Goal: Transaction & Acquisition: Purchase product/service

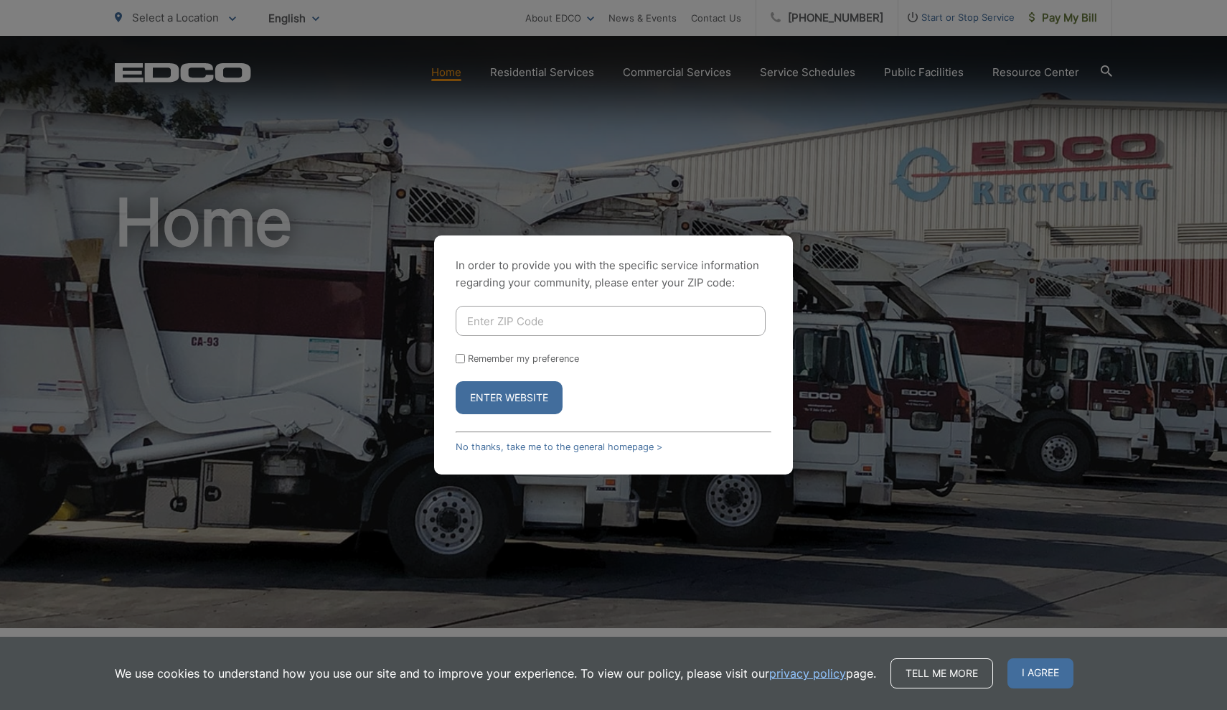
click at [497, 320] on input "Enter ZIP Code" at bounding box center [611, 321] width 310 height 30
type input "92024"
click at [457, 360] on input "Remember my preference" at bounding box center [460, 358] width 9 height 9
checkbox input "true"
click at [507, 407] on button "Enter Website" at bounding box center [509, 397] width 107 height 33
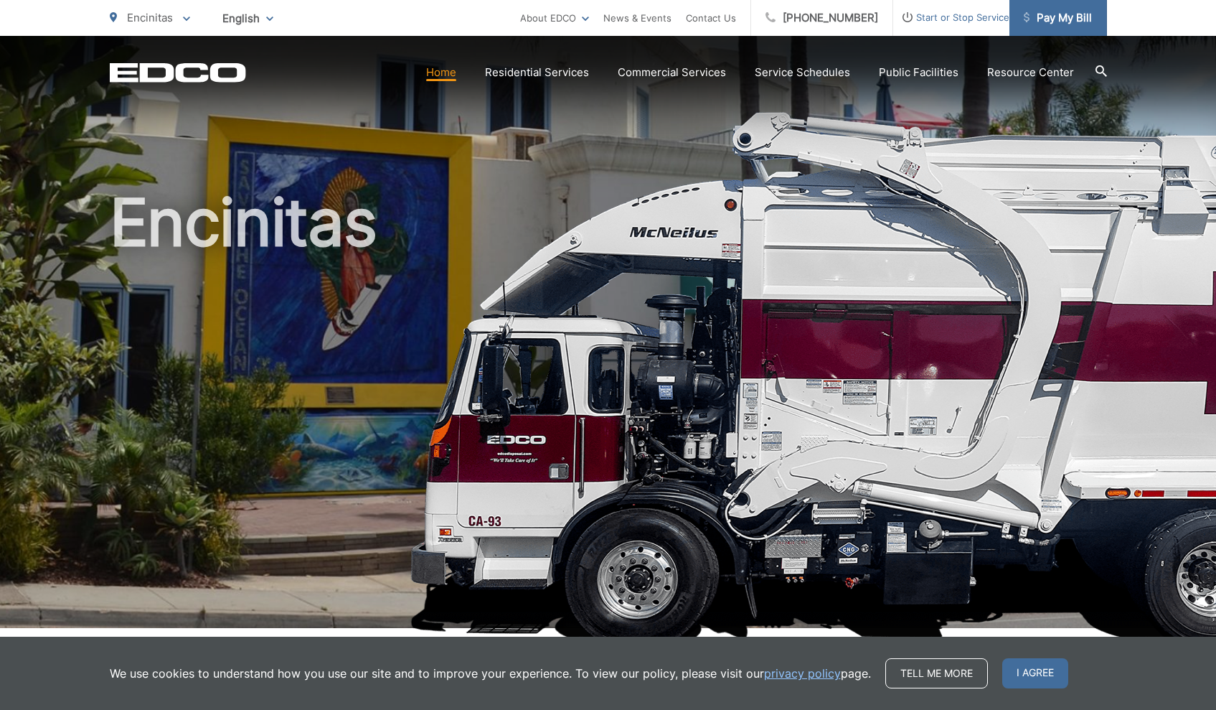
click at [1038, 17] on span "Pay My Bill" at bounding box center [1058, 17] width 68 height 17
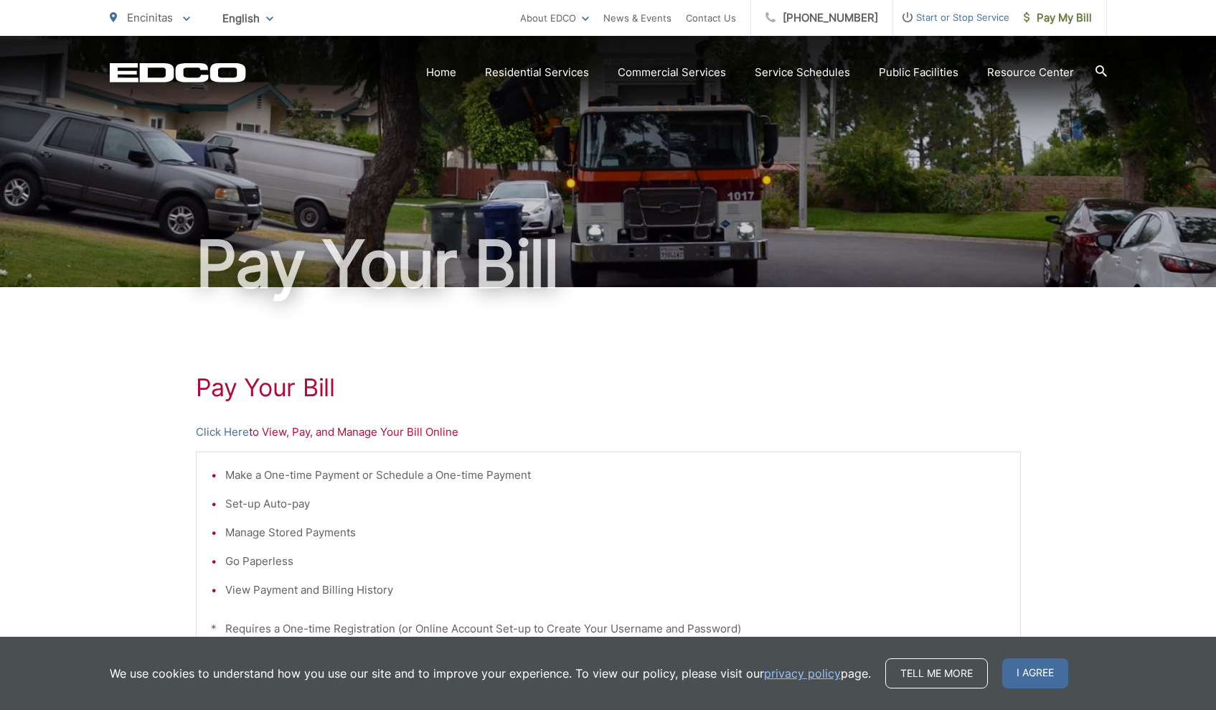
click at [364, 504] on li "Set-up Auto-pay" at bounding box center [615, 503] width 781 height 17
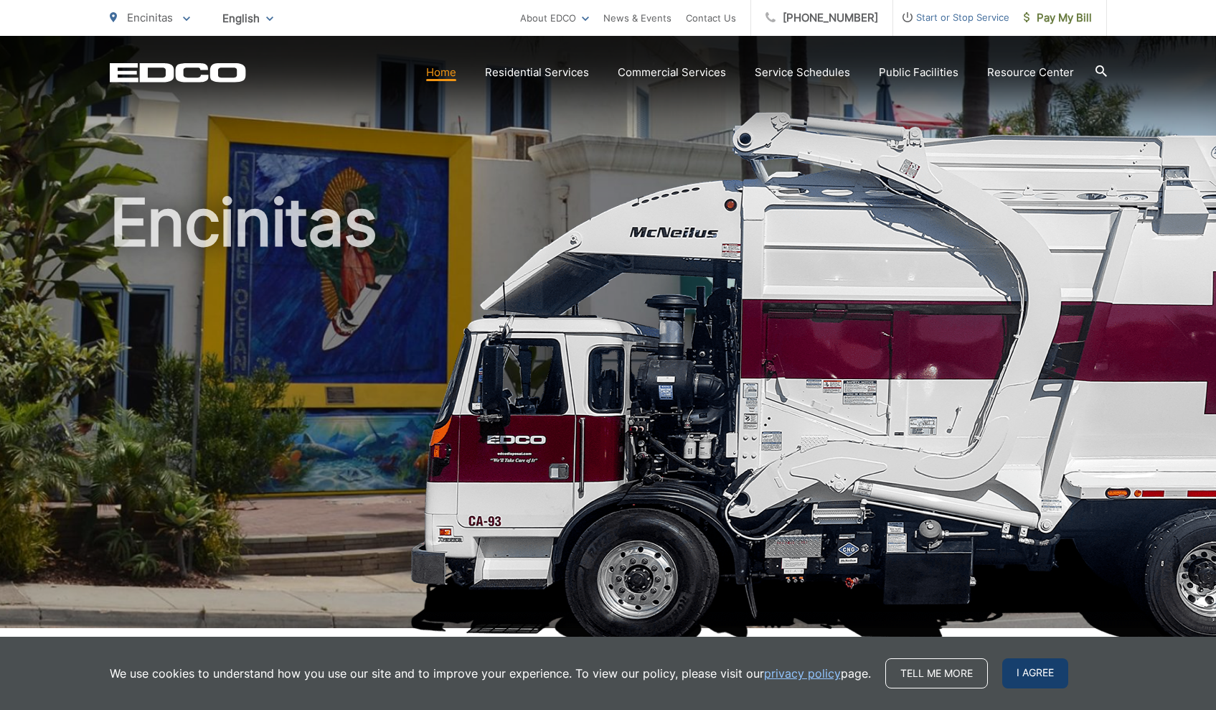
click at [1043, 674] on span "I agree" at bounding box center [1035, 673] width 66 height 30
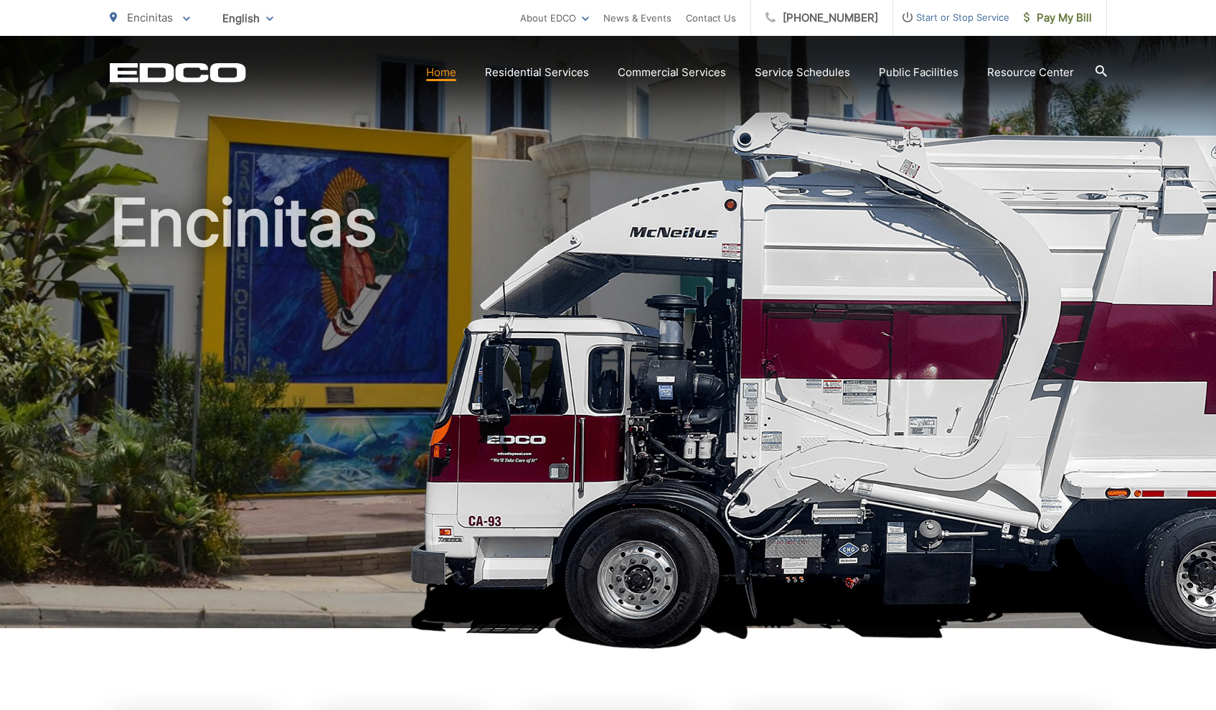
click at [451, 76] on link "Home" at bounding box center [441, 72] width 30 height 17
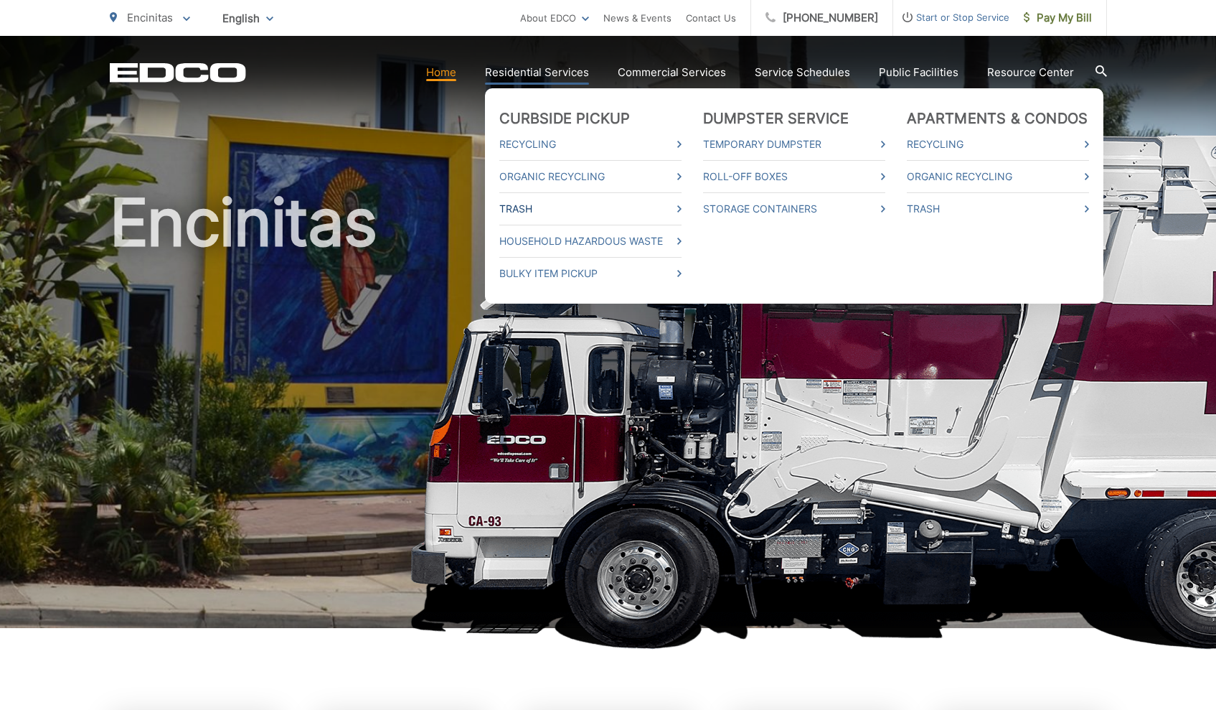
click at [532, 207] on link "Trash" at bounding box center [590, 208] width 182 height 17
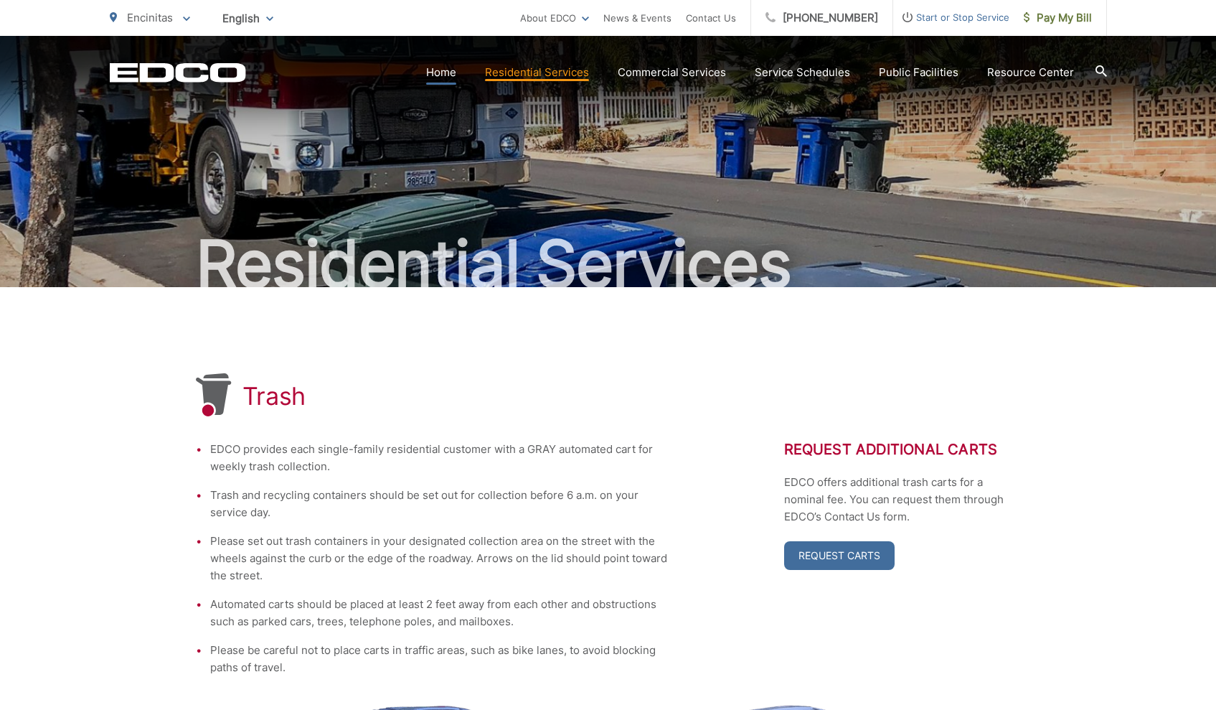
click at [444, 70] on link "Home" at bounding box center [441, 72] width 30 height 17
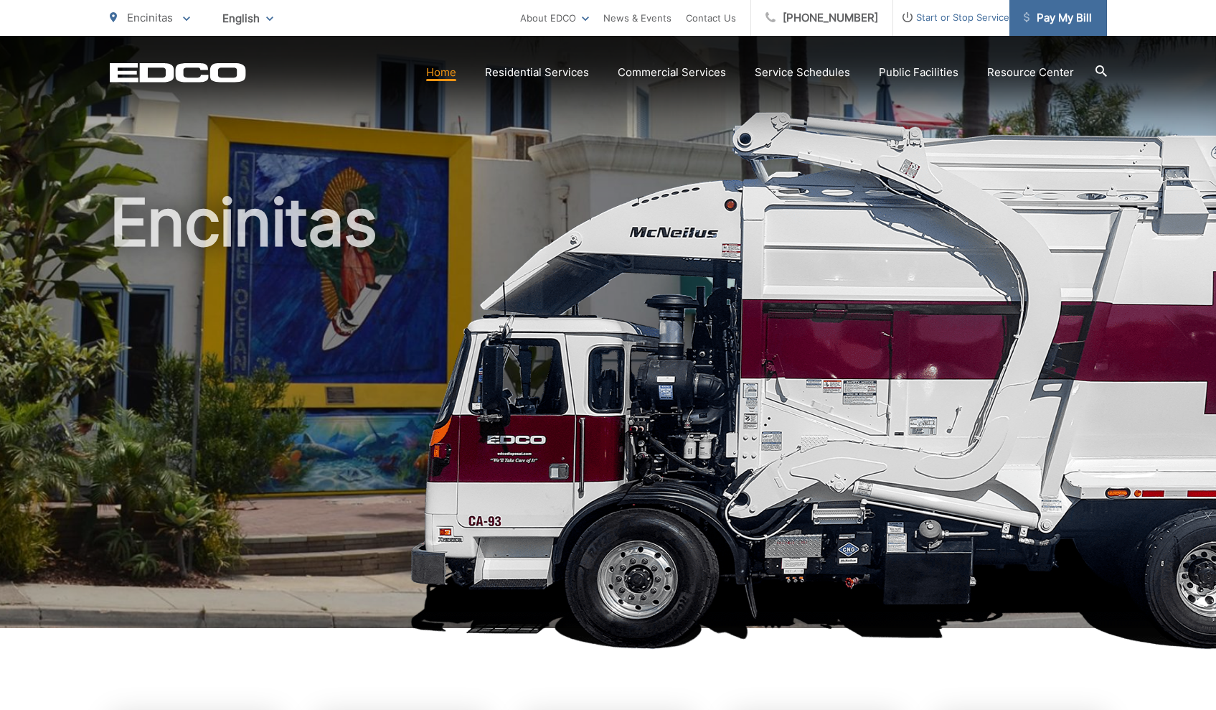
click at [1038, 17] on span "Pay My Bill" at bounding box center [1058, 17] width 68 height 17
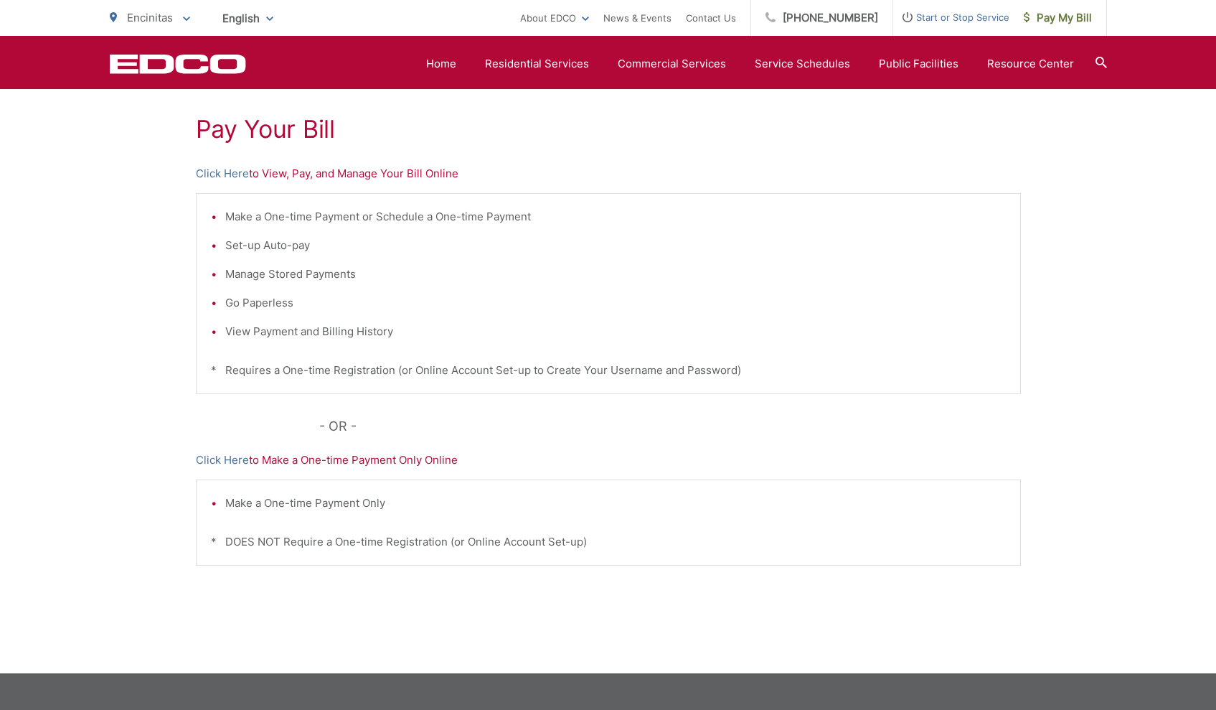
scroll to position [259, 0]
click at [450, 63] on link "Home" at bounding box center [441, 63] width 30 height 17
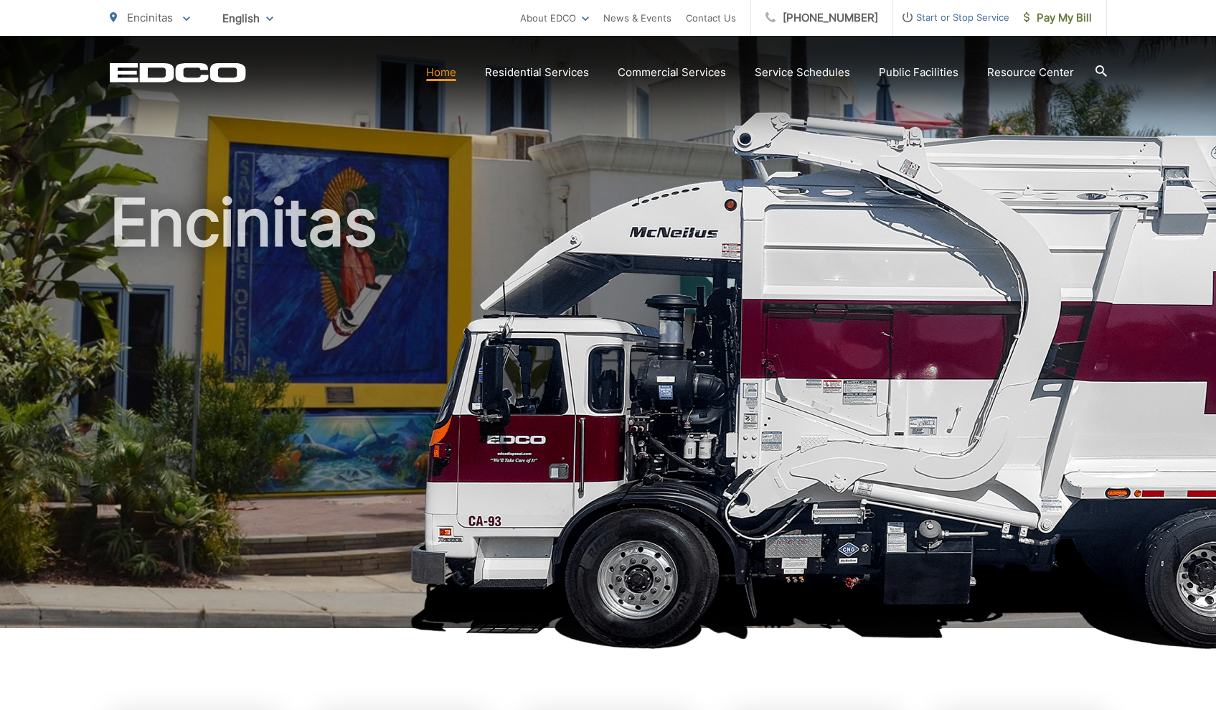
click at [173, 14] on span "Encinitas" at bounding box center [150, 18] width 46 height 14
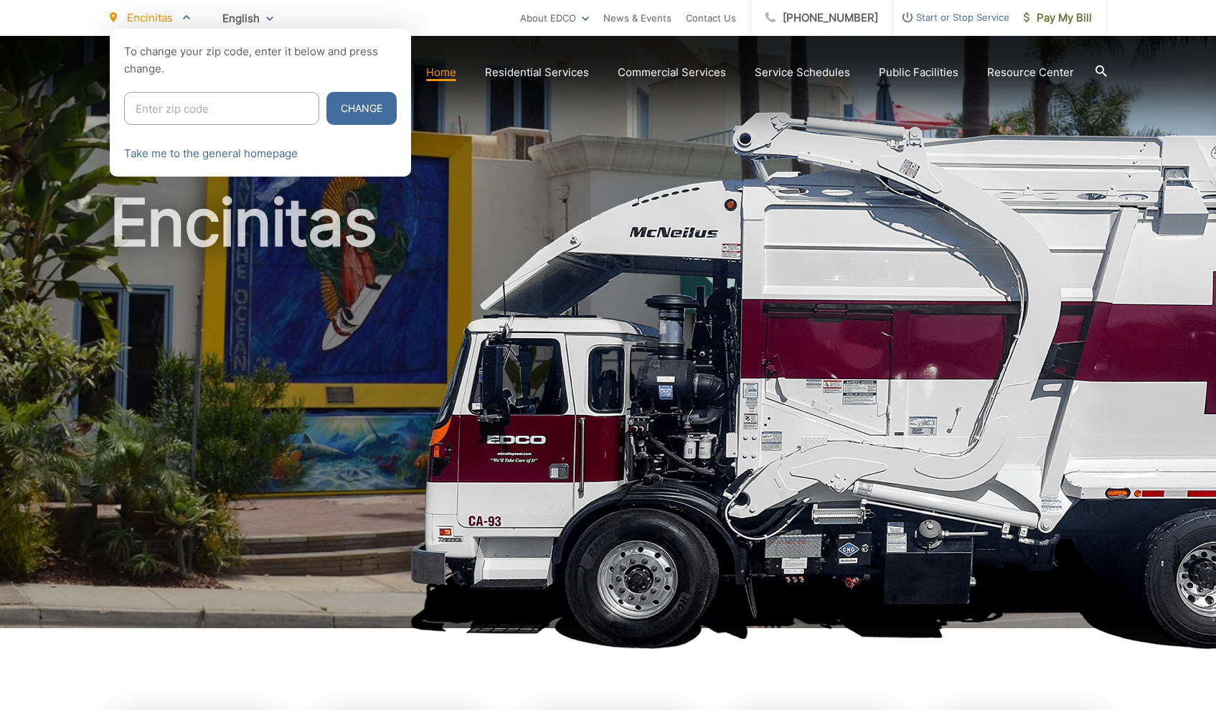
click at [263, 17] on span "English" at bounding box center [248, 18] width 72 height 25
click at [245, 52] on div "English" at bounding box center [248, 49] width 44 height 14
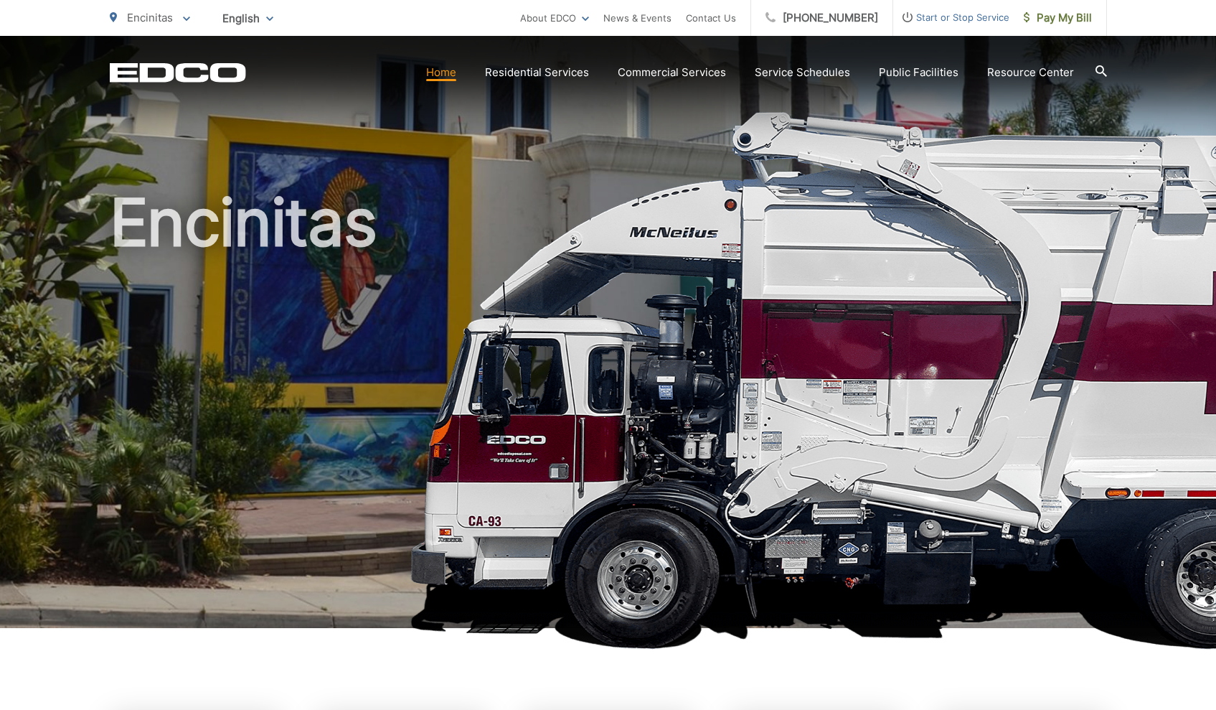
click at [451, 77] on link "Home" at bounding box center [441, 72] width 30 height 17
click at [454, 75] on link "Home" at bounding box center [441, 72] width 30 height 17
click at [710, 19] on link "Contact Us" at bounding box center [711, 17] width 50 height 17
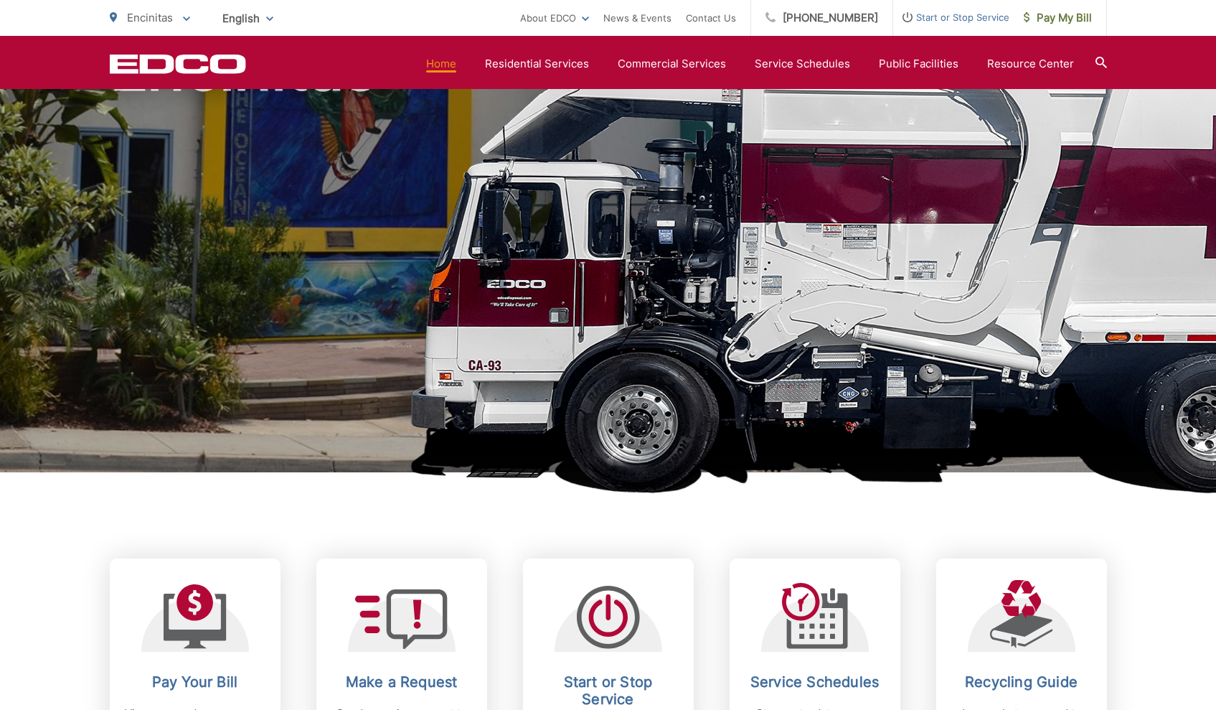
scroll to position [152, 0]
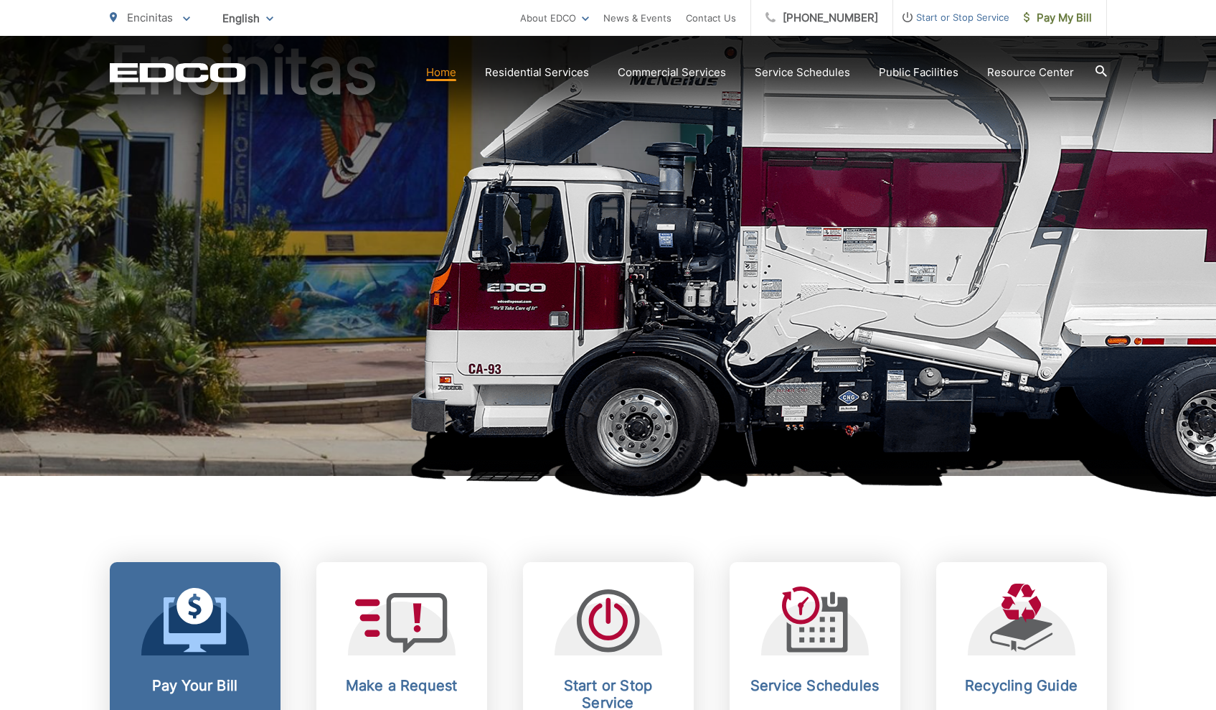
click at [218, 602] on icon at bounding box center [195, 624] width 62 height 55
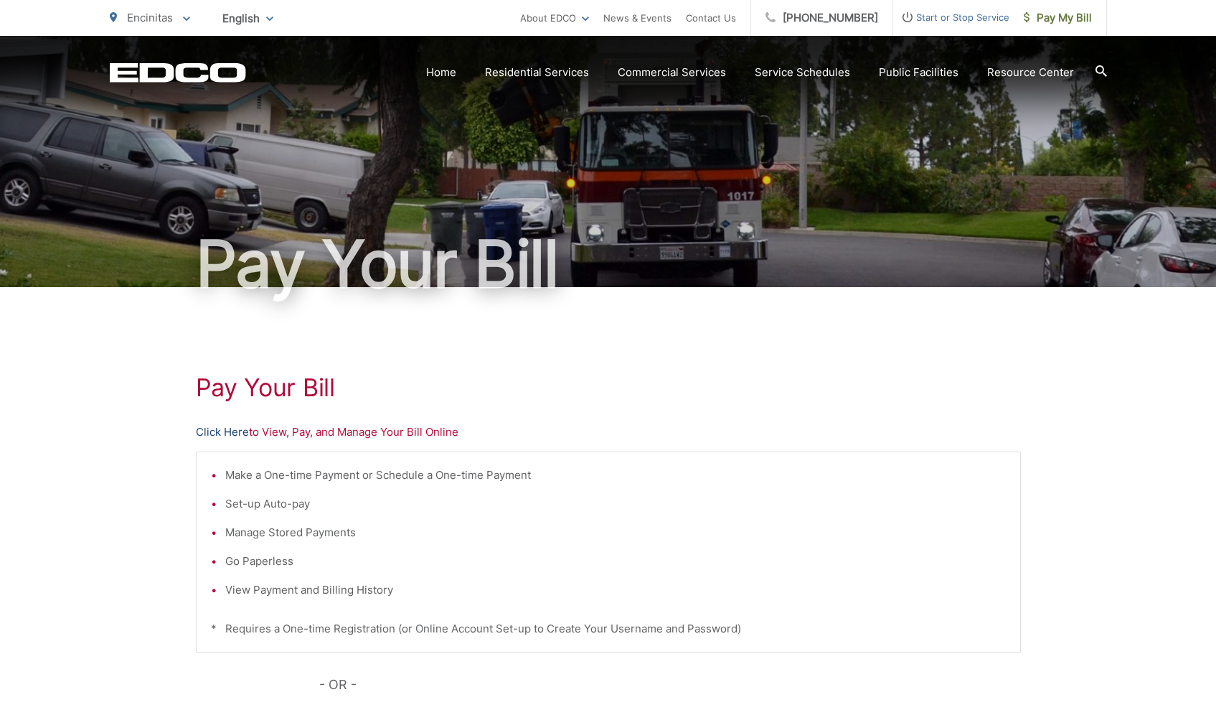
click at [231, 434] on link "Click Here" at bounding box center [222, 431] width 53 height 17
